Goal: Task Accomplishment & Management: Use online tool/utility

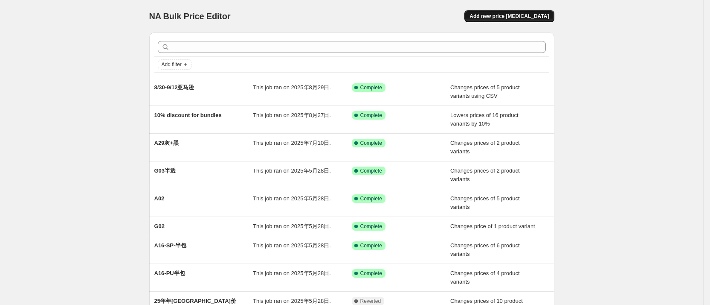
click at [515, 17] on span "Add new price [MEDICAL_DATA]" at bounding box center [509, 16] width 79 height 7
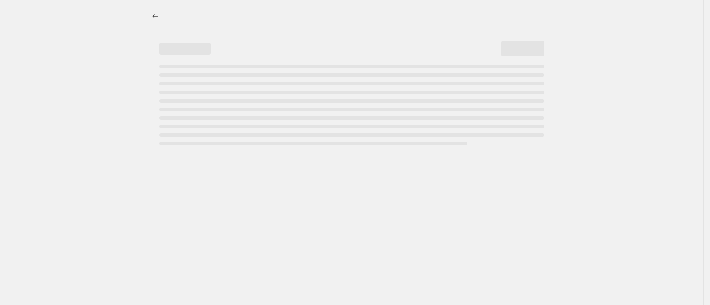
select select "percentage"
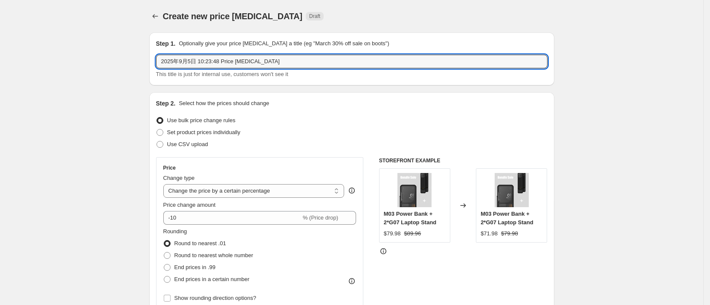
drag, startPoint x: 296, startPoint y: 67, endPoint x: -59, endPoint y: 65, distance: 354.4
click at [0, 65] on html "Home Settings Plans Skip to content Create new price [MEDICAL_DATA]. This page …" at bounding box center [355, 152] width 710 height 305
type input "250905-G05AIR捆绑"
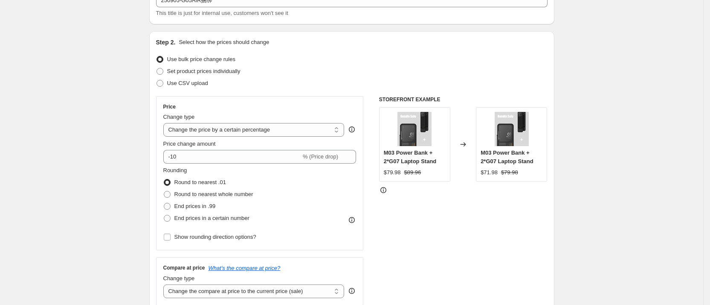
scroll to position [64, 0]
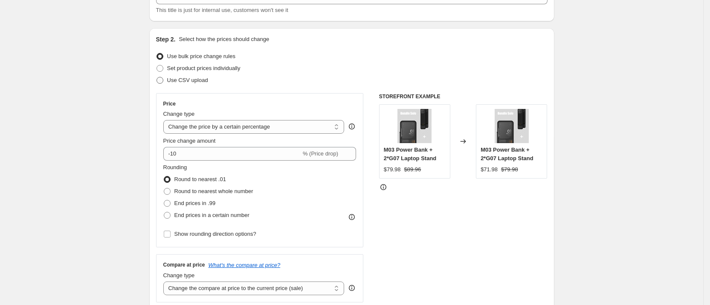
click at [163, 81] on span at bounding box center [160, 80] width 7 height 7
click at [157, 77] on input "Use CSV upload" at bounding box center [157, 77] width 0 height 0
radio input "true"
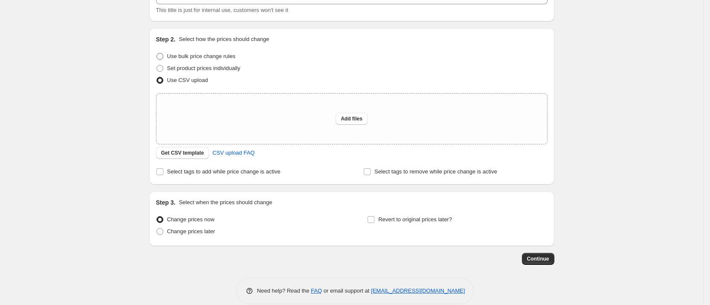
click at [163, 58] on span at bounding box center [160, 56] width 7 height 7
click at [157, 53] on input "Use bulk price change rules" at bounding box center [157, 53] width 0 height 0
radio input "true"
select select "percentage"
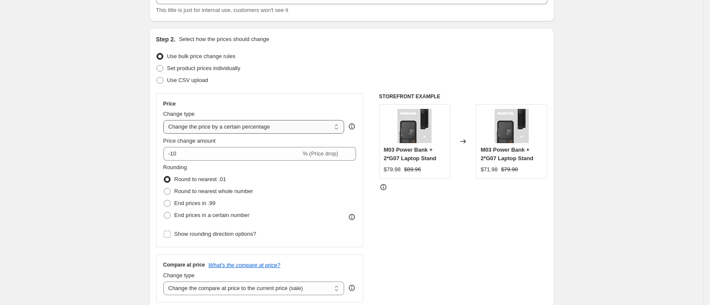
scroll to position [0, 0]
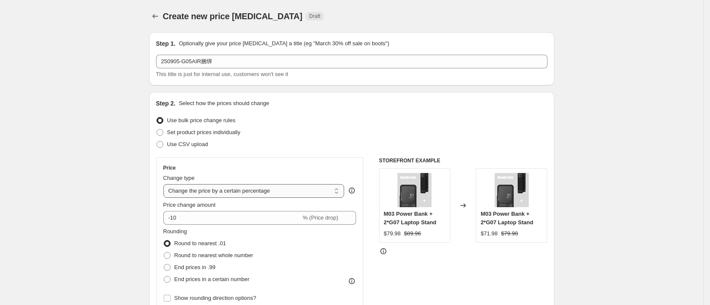
click at [321, 190] on select "Change the price to a certain amount Change the price by a certain amount Chang…" at bounding box center [253, 191] width 181 height 14
click at [156, 17] on icon "Price change jobs" at bounding box center [155, 16] width 9 height 9
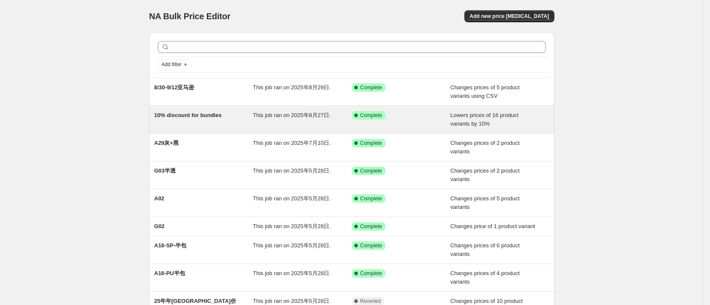
click at [228, 119] on div "10% discount for bundles" at bounding box center [203, 119] width 99 height 17
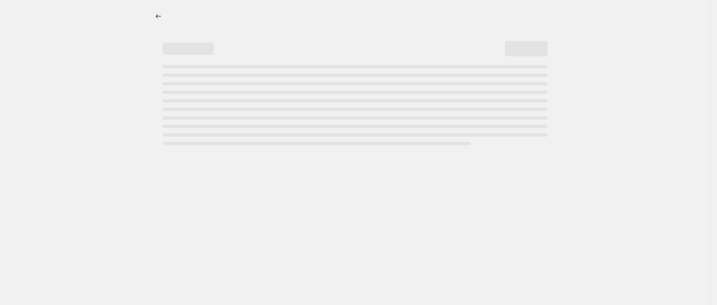
select select "percentage"
select select "collection"
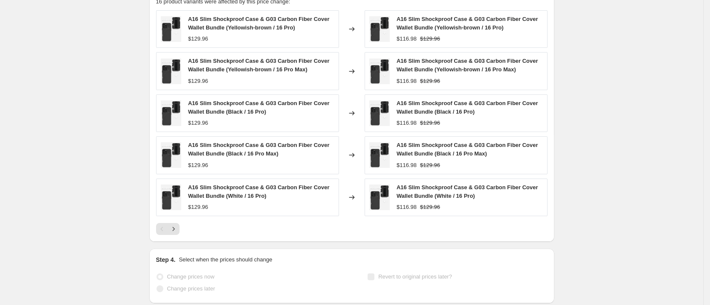
scroll to position [770, 0]
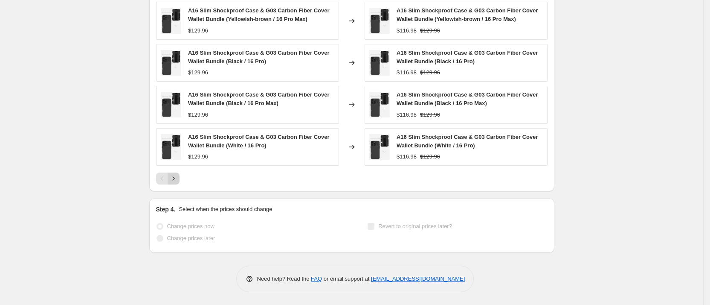
click at [174, 178] on icon "Next" at bounding box center [173, 178] width 2 height 4
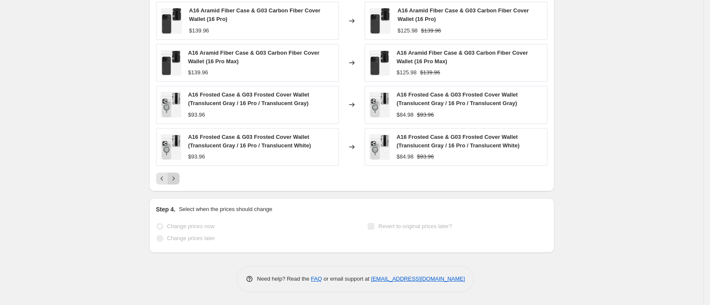
click at [174, 180] on icon "Next" at bounding box center [173, 178] width 9 height 9
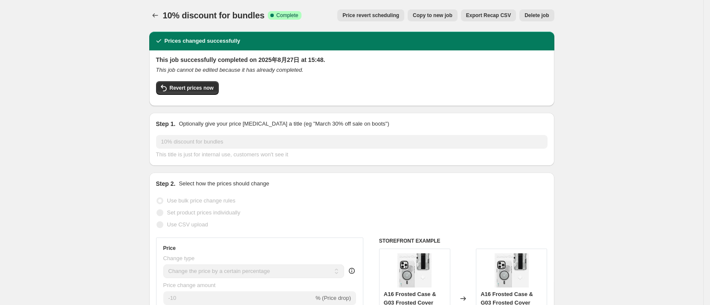
scroll to position [0, 0]
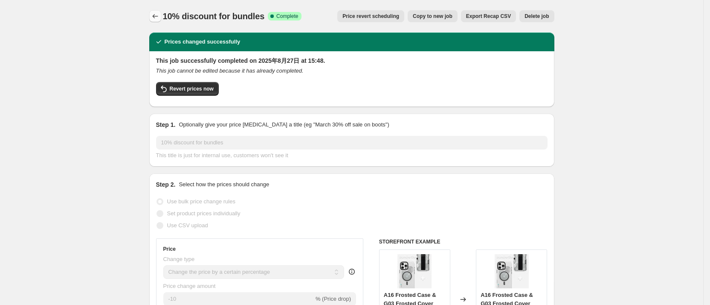
click at [158, 17] on icon "Price change jobs" at bounding box center [155, 16] width 9 height 9
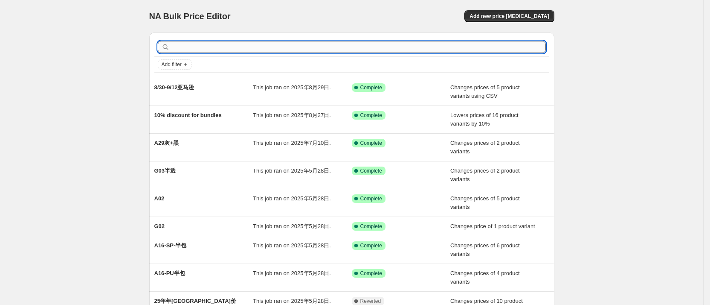
click at [303, 48] on input "text" at bounding box center [358, 47] width 374 height 12
type input "25"
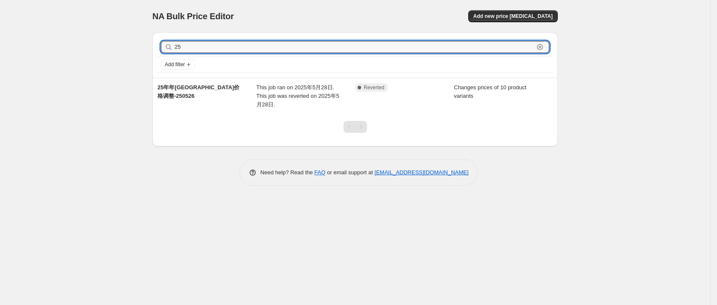
click at [303, 48] on input "25" at bounding box center [353, 47] width 359 height 12
type input "2509"
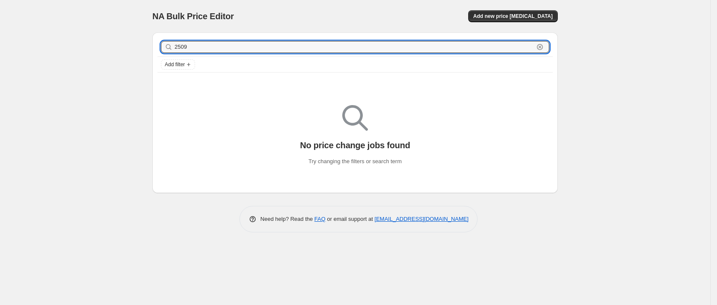
click at [303, 48] on input "2509" at bounding box center [353, 47] width 359 height 12
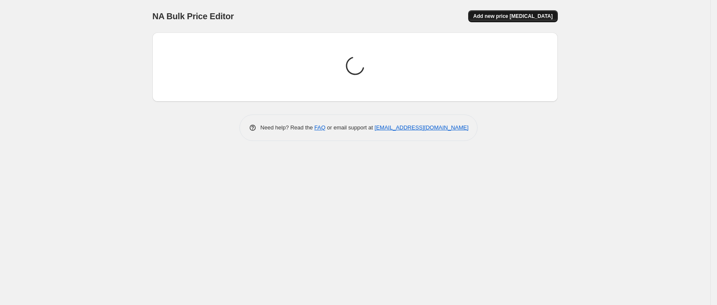
click at [541, 15] on span "Add new price [MEDICAL_DATA]" at bounding box center [512, 16] width 79 height 7
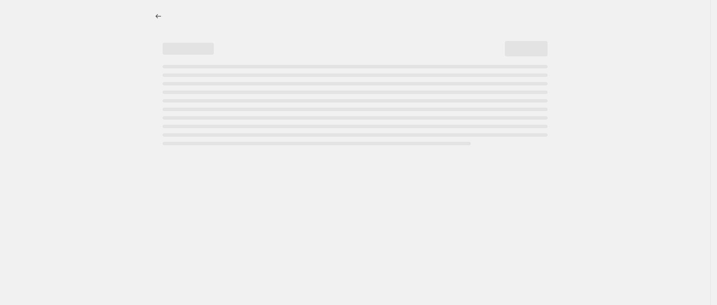
select select "percentage"
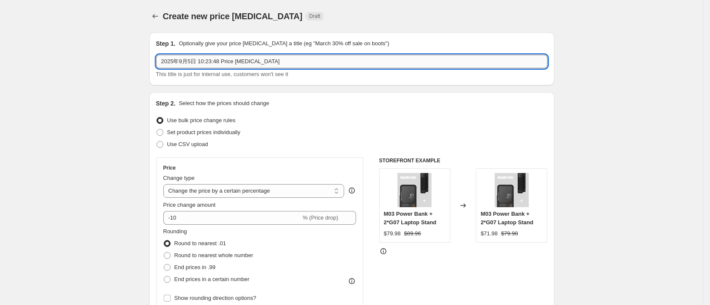
click at [277, 64] on input "2025年9月5日 10:23:48 Price [MEDICAL_DATA]" at bounding box center [352, 62] width 392 height 14
drag, startPoint x: 279, startPoint y: 64, endPoint x: 201, endPoint y: 64, distance: 77.6
click at [201, 64] on input "2025年9月5日 10:23:48 Price [MEDICAL_DATA]" at bounding box center [352, 62] width 392 height 14
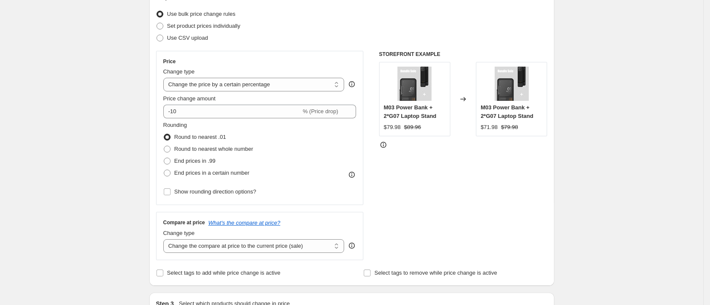
scroll to position [128, 0]
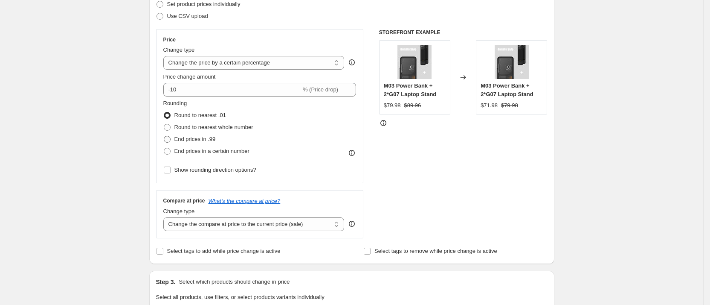
type input "2025年9月5日 G05AIR组合产品"
click at [168, 140] on span at bounding box center [167, 139] width 7 height 7
click at [164, 136] on input "End prices in .99" at bounding box center [164, 136] width 0 height 0
radio input "true"
click at [170, 114] on span at bounding box center [167, 115] width 7 height 7
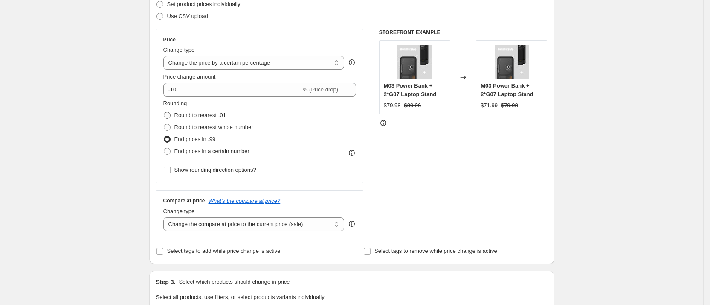
click at [164, 112] on input "Round to nearest .01" at bounding box center [164, 112] width 0 height 0
radio input "true"
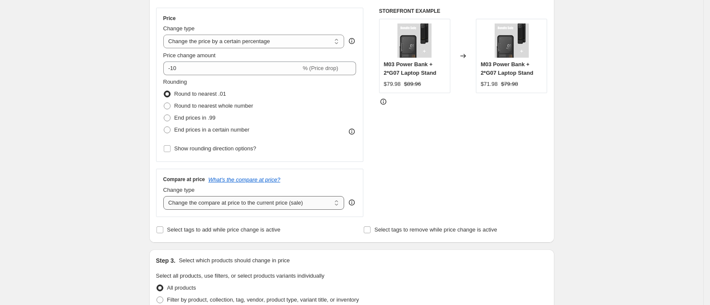
click at [303, 204] on select "Change the compare at price to the current price (sale) Change the compare at p…" at bounding box center [253, 203] width 181 height 14
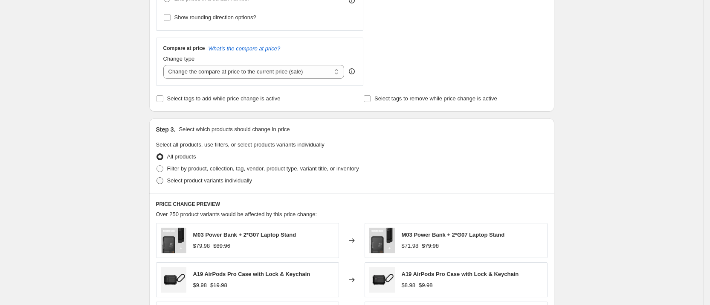
scroll to position [299, 0]
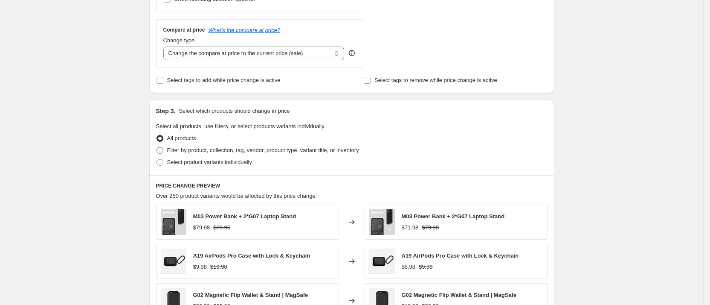
click at [162, 149] on span at bounding box center [160, 150] width 7 height 7
click at [157, 147] on input "Filter by product, collection, tag, vendor, product type, variant title, or inv…" at bounding box center [157, 147] width 0 height 0
radio input "true"
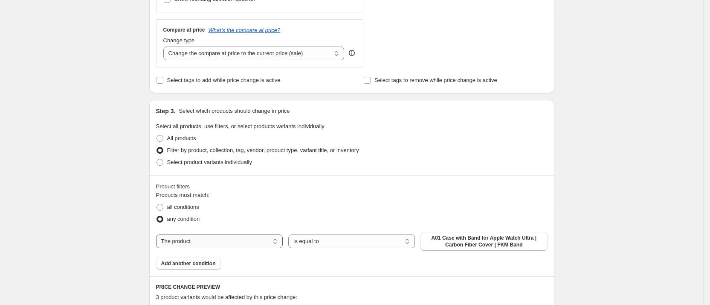
click at [260, 241] on select "The product The product's collection The product's tag The product's vendor The…" at bounding box center [219, 241] width 127 height 14
select select "collection"
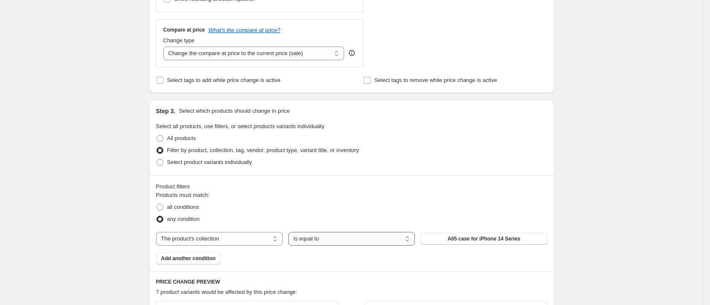
click at [396, 239] on select "Is equal to Is not equal to" at bounding box center [351, 239] width 127 height 14
click at [449, 243] on button "A05 case for iPhone 14 Series" at bounding box center [484, 238] width 127 height 12
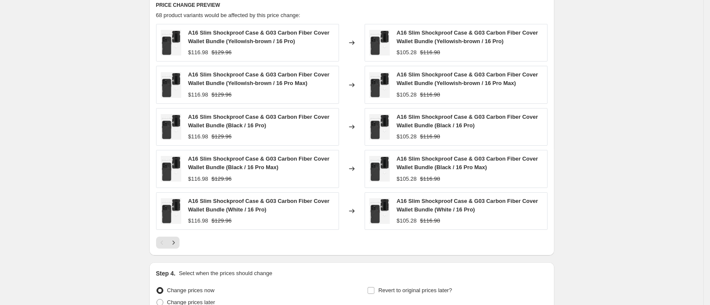
scroll to position [658, 0]
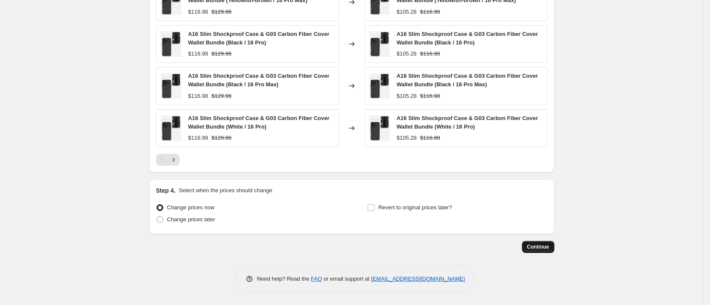
click at [543, 245] on span "Continue" at bounding box center [538, 246] width 22 height 7
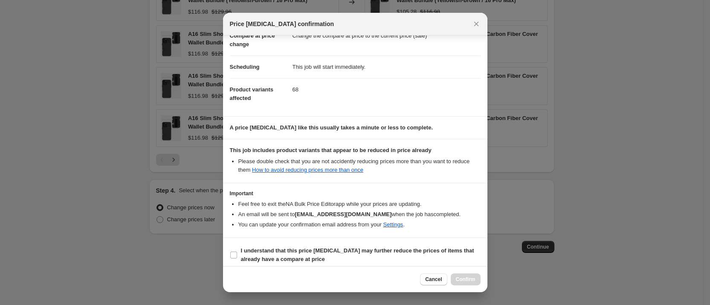
scroll to position [55, 0]
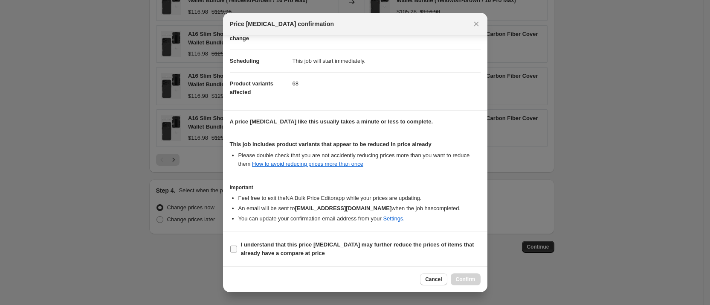
click at [235, 248] on input "I understand that this price [MEDICAL_DATA] may further reduce the prices of it…" at bounding box center [233, 248] width 7 height 7
checkbox input "true"
click at [469, 283] on button "Confirm" at bounding box center [466, 279] width 30 height 12
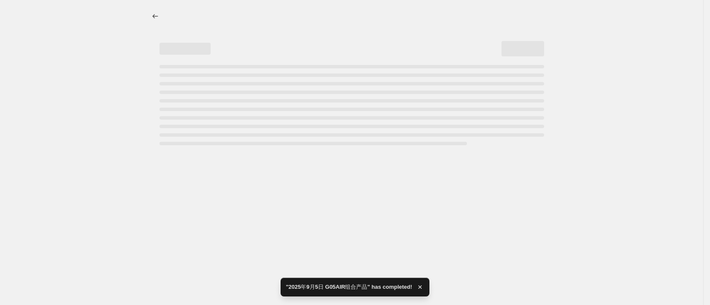
select select "percentage"
select select "collection"
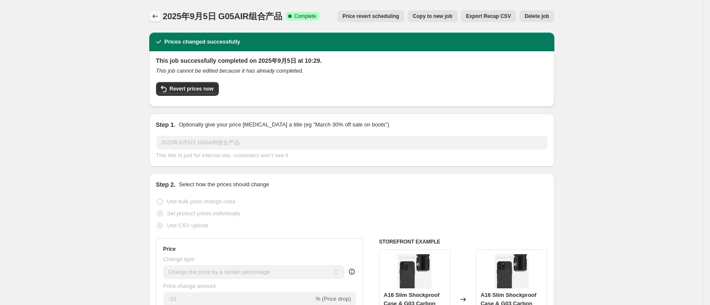
click at [156, 20] on icon "Price change jobs" at bounding box center [155, 16] width 9 height 9
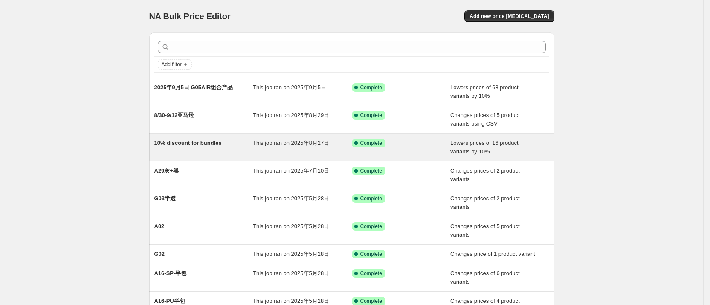
click at [234, 140] on div "10% discount for bundles" at bounding box center [203, 147] width 99 height 17
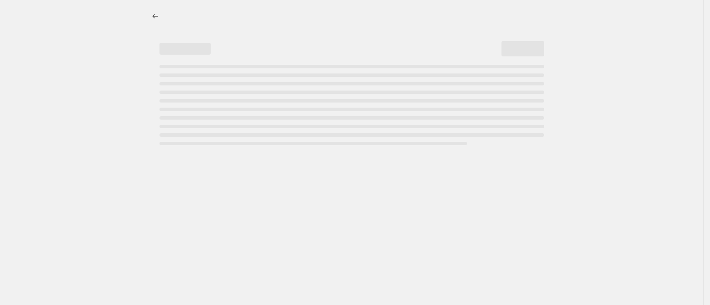
select select "percentage"
select select "collection"
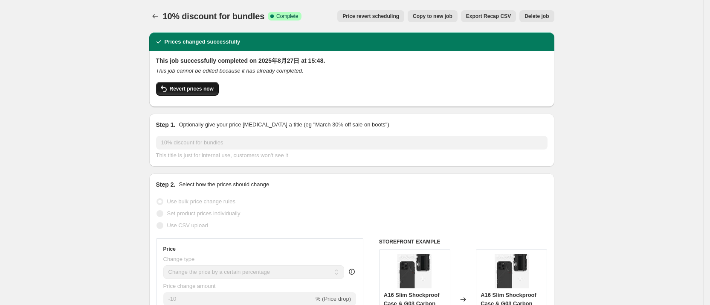
click at [203, 90] on span "Revert prices now" at bounding box center [192, 88] width 44 height 7
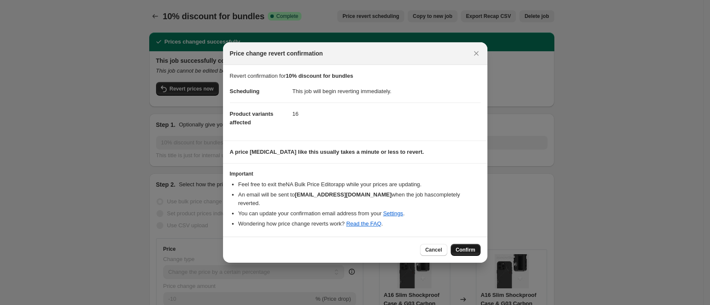
click at [467, 244] on button "Confirm" at bounding box center [466, 250] width 30 height 12
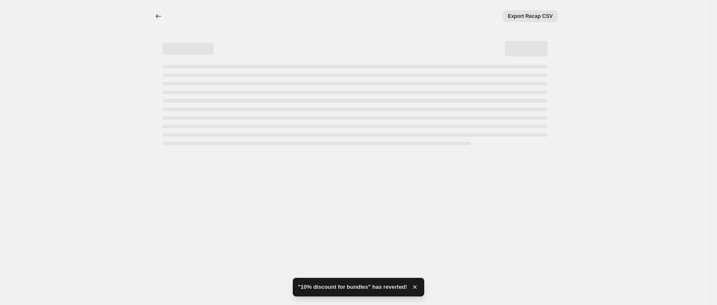
select select "percentage"
select select "collection"
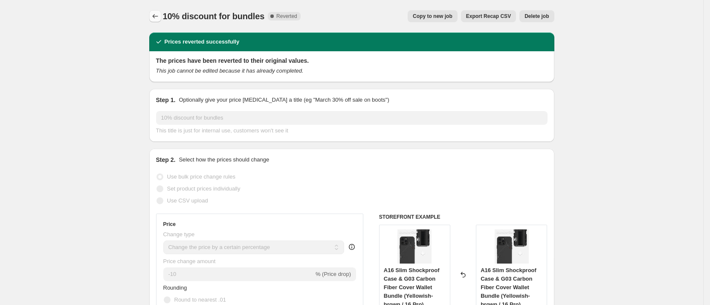
click at [158, 17] on icon "Price change jobs" at bounding box center [155, 16] width 9 height 9
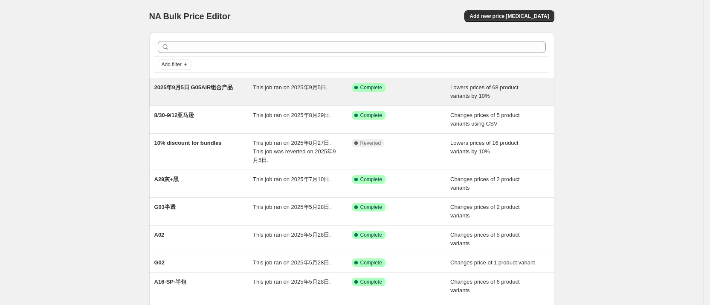
click at [225, 88] on span "2025年9月5日 G05AIR组合产品" at bounding box center [193, 87] width 79 height 6
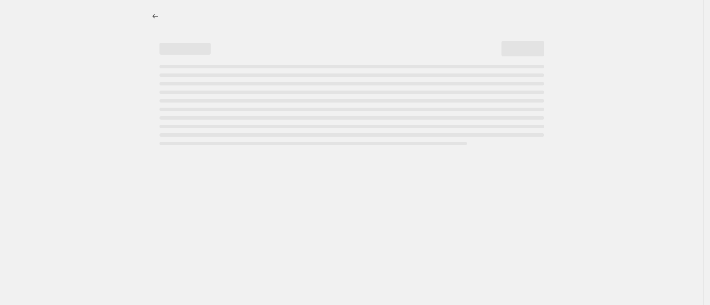
select select "percentage"
select select "collection"
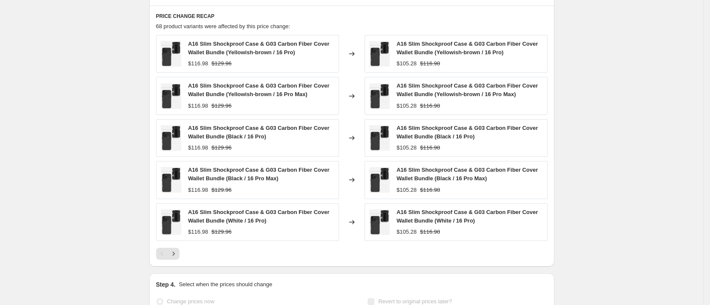
scroll to position [642, 0]
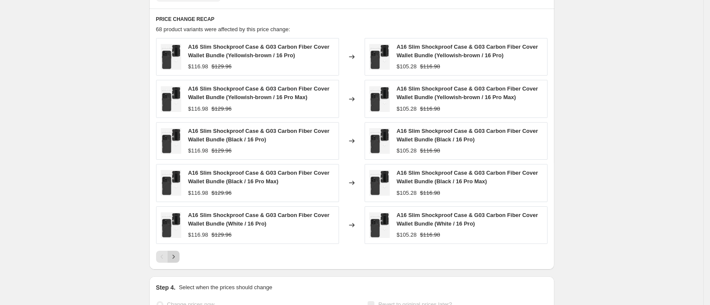
click at [177, 252] on icon "Next" at bounding box center [173, 256] width 9 height 9
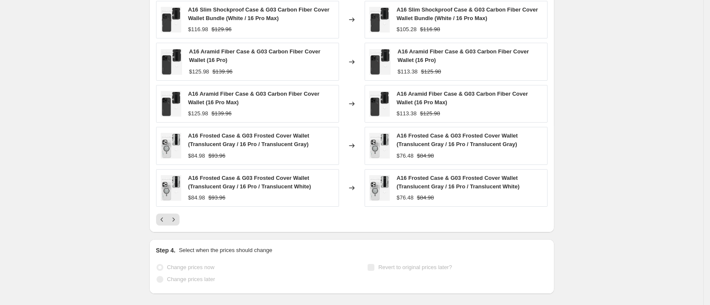
scroll to position [678, 0]
click at [178, 220] on icon "Next" at bounding box center [173, 220] width 9 height 9
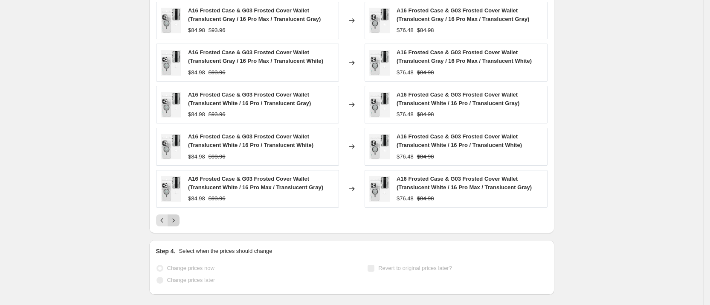
click at [178, 220] on icon "Next" at bounding box center [173, 220] width 9 height 9
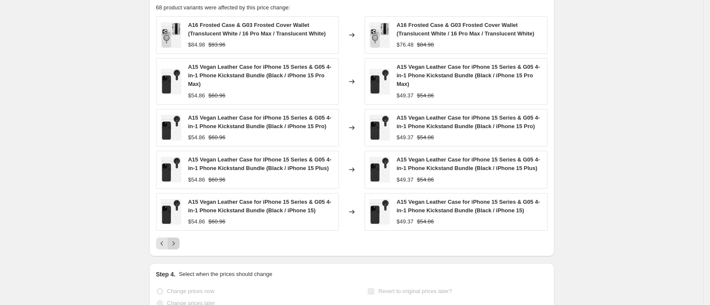
scroll to position [656, 0]
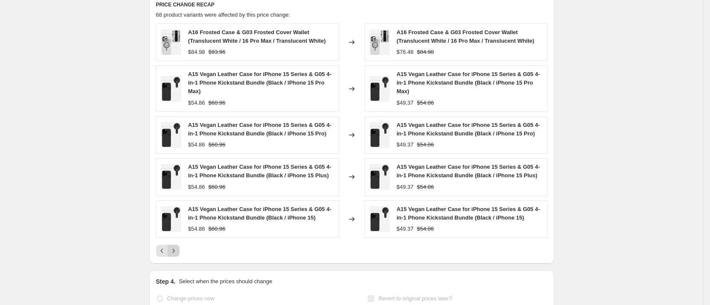
click at [174, 250] on icon "Next" at bounding box center [173, 250] width 9 height 9
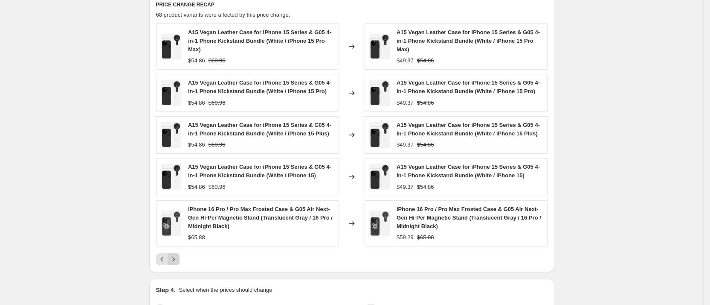
click at [178, 261] on icon "Next" at bounding box center [173, 259] width 9 height 9
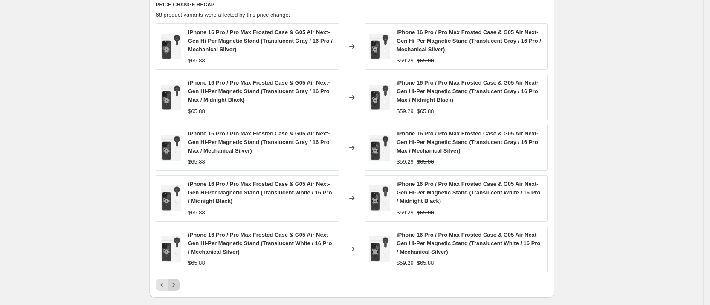
click at [180, 261] on img at bounding box center [171, 249] width 20 height 26
click at [176, 288] on icon "Next" at bounding box center [173, 284] width 9 height 9
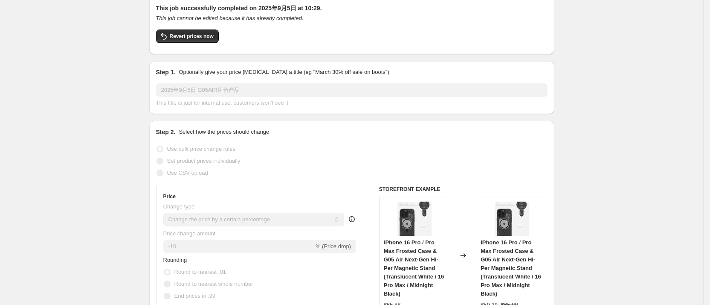
scroll to position [0, 0]
